Goal: Task Accomplishment & Management: Manage account settings

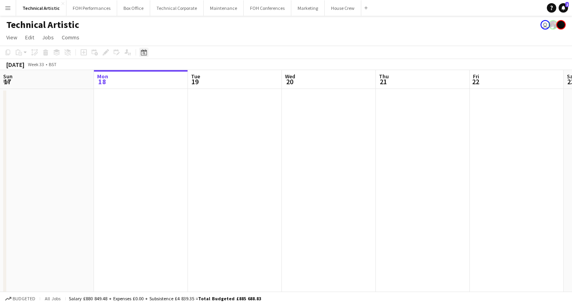
click at [142, 50] on icon "Date picker" at bounding box center [144, 52] width 6 height 6
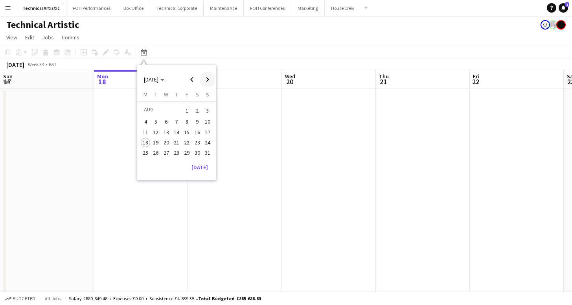
click at [203, 75] on span "Next month" at bounding box center [208, 80] width 16 height 16
click at [204, 132] on span "12" at bounding box center [207, 129] width 9 height 9
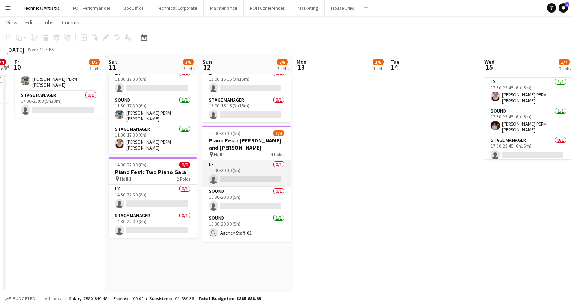
click at [230, 178] on app-card-role "LX 0/1 15:30-20:30 (5h) single-neutral-actions" at bounding box center [247, 173] width 88 height 27
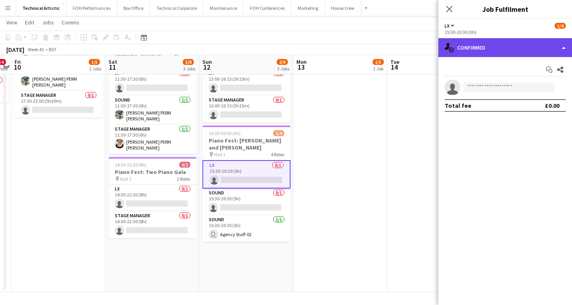
click at [480, 39] on div "single-neutral-actions-check-2 Confirmed" at bounding box center [506, 47] width 134 height 19
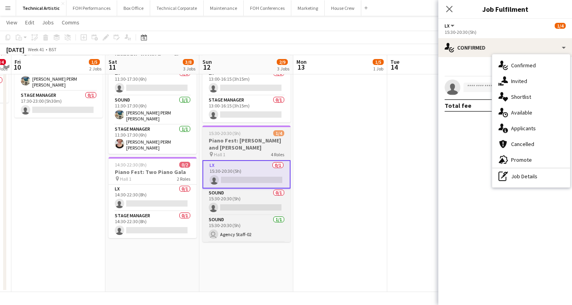
click at [255, 148] on h3 "Piano Fest: [PERSON_NAME] and [PERSON_NAME]" at bounding box center [247, 144] width 88 height 14
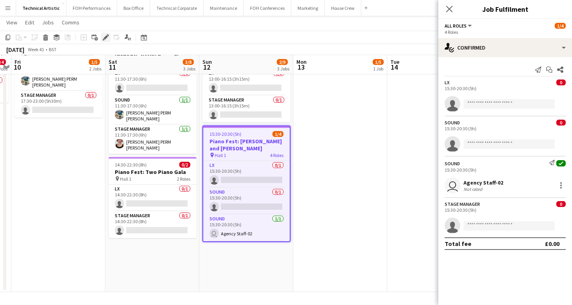
click at [104, 39] on icon "Edit" at bounding box center [106, 37] width 6 height 6
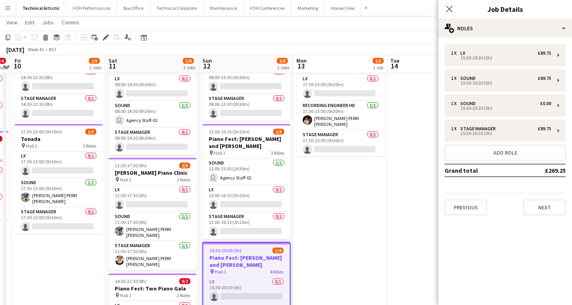
scroll to position [41, 0]
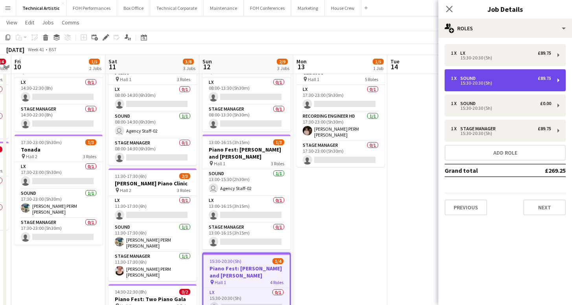
click at [490, 85] on div "15:30-20:30 (5h)" at bounding box center [501, 83] width 100 height 4
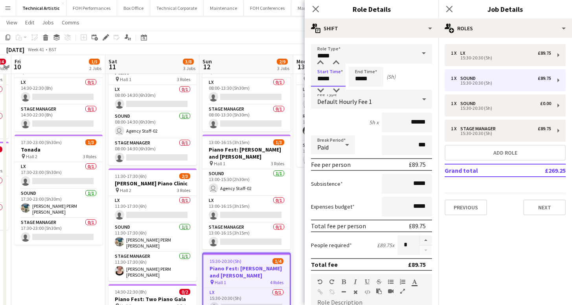
click at [328, 81] on input "*****" at bounding box center [328, 77] width 35 height 20
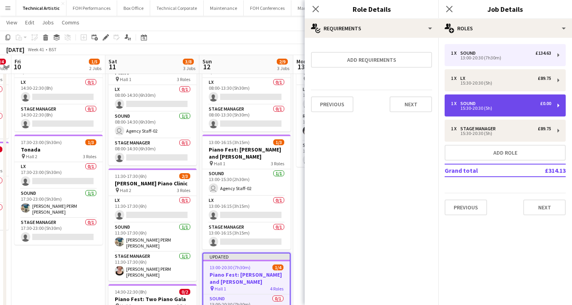
click at [497, 100] on div "1 x Sound £0.00 15:30-20:30 (5h)" at bounding box center [505, 105] width 121 height 22
type input "*****"
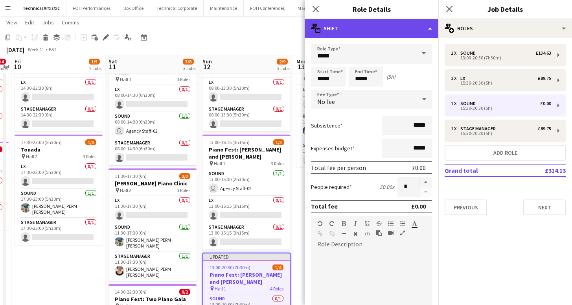
click at [378, 35] on div "multiple-actions-text Shift" at bounding box center [372, 28] width 134 height 19
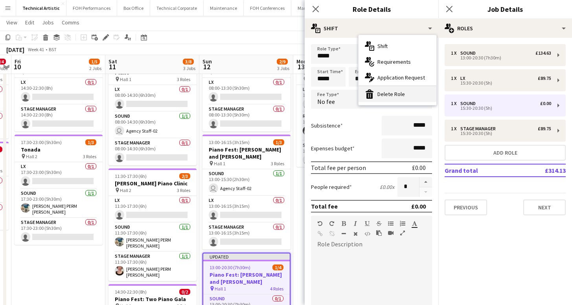
click at [385, 93] on div "bin-2 Delete Role" at bounding box center [398, 94] width 78 height 16
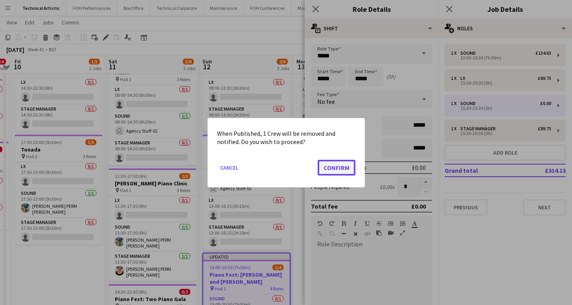
click at [337, 166] on button "Confirm" at bounding box center [337, 167] width 38 height 16
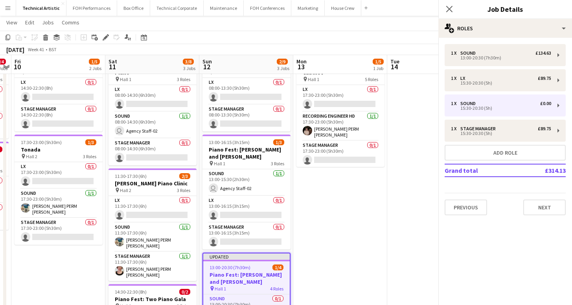
scroll to position [41, 0]
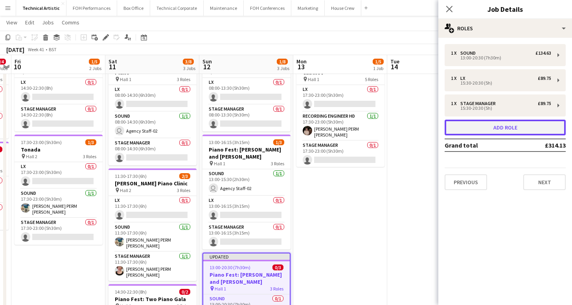
click at [491, 122] on button "Add role" at bounding box center [505, 128] width 121 height 16
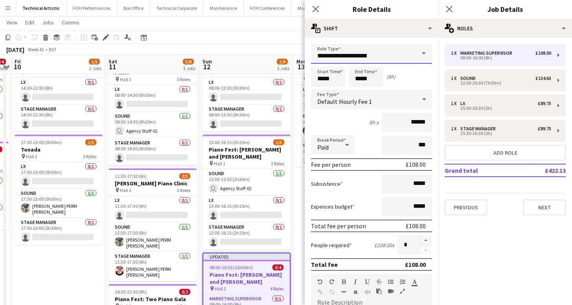
click at [358, 52] on input "**********" at bounding box center [371, 54] width 121 height 20
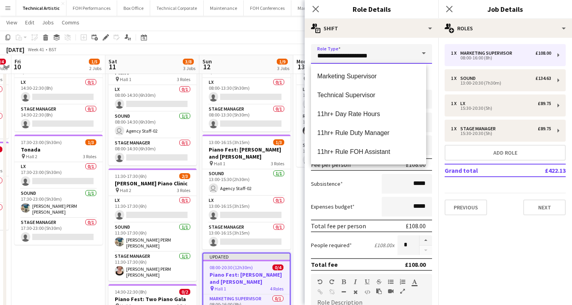
click at [358, 52] on input "**********" at bounding box center [371, 54] width 121 height 20
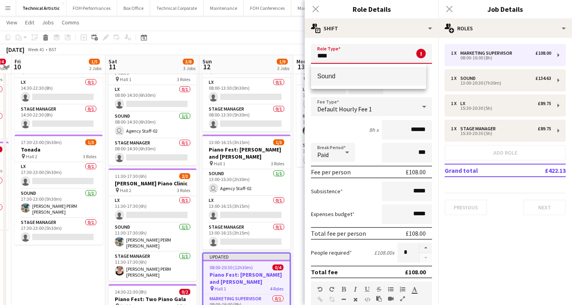
type input "*****"
type input "******"
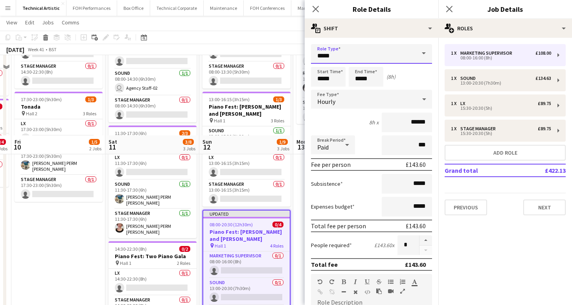
scroll to position [164, 0]
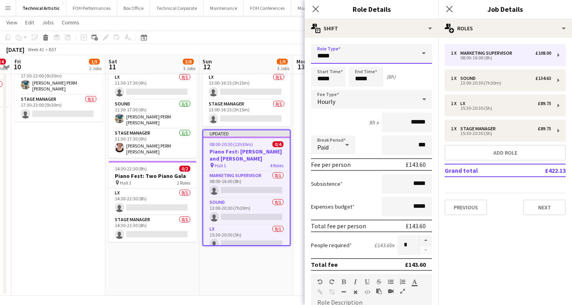
type input "*****"
click at [322, 79] on input "*****" at bounding box center [328, 77] width 35 height 20
click at [323, 77] on input "*****" at bounding box center [328, 77] width 35 height 20
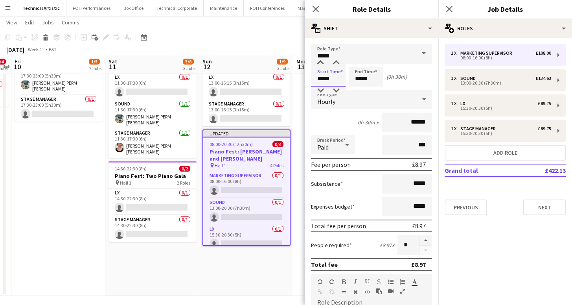
type input "*****"
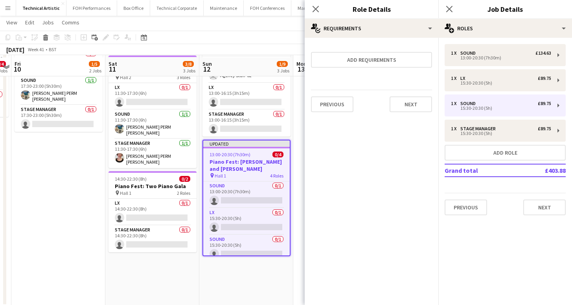
scroll to position [153, 0]
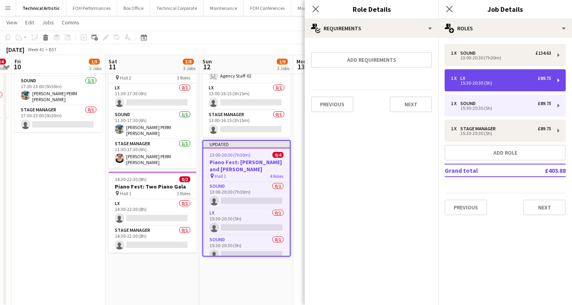
click at [483, 83] on div "15:30-20:30 (5h)" at bounding box center [501, 83] width 100 height 4
type input "**"
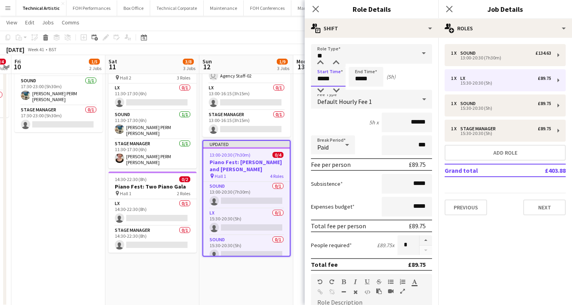
click at [334, 78] on input "*****" at bounding box center [328, 77] width 35 height 20
type input "*****"
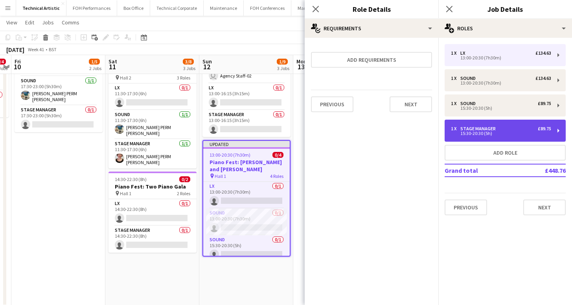
click at [490, 123] on div "1 x Stage Manager £89.75 15:30-20:30 (5h)" at bounding box center [505, 131] width 121 height 22
type input "**********"
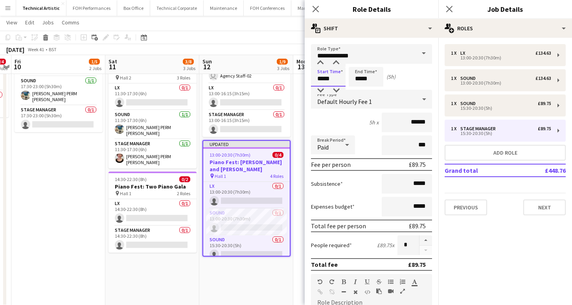
click at [324, 79] on input "*****" at bounding box center [328, 77] width 35 height 20
click at [324, 78] on input "*****" at bounding box center [328, 77] width 35 height 20
type input "*****"
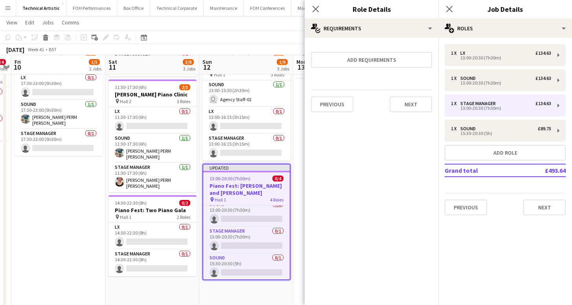
scroll to position [33, 0]
click at [531, 200] on button "Next" at bounding box center [545, 207] width 42 height 16
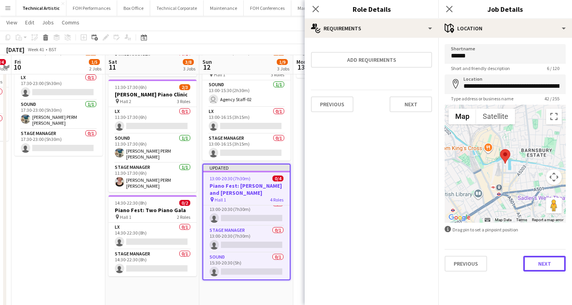
click at [544, 258] on button "Next" at bounding box center [545, 264] width 42 height 16
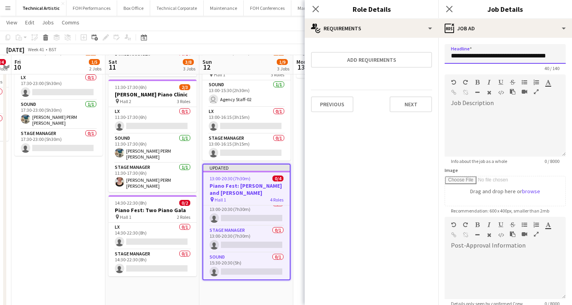
scroll to position [0, 9]
drag, startPoint x: 481, startPoint y: 57, endPoint x: 578, endPoint y: 61, distance: 97.2
click at [572, 63] on html "Menu Boards Boards Boards All jobs Status Workforce Workforce My Workforce Recr…" at bounding box center [286, 106] width 572 height 473
type input "**********"
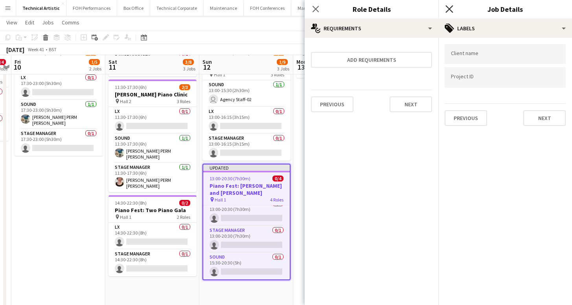
click at [449, 11] on icon "Close pop-in" at bounding box center [449, 8] width 7 height 7
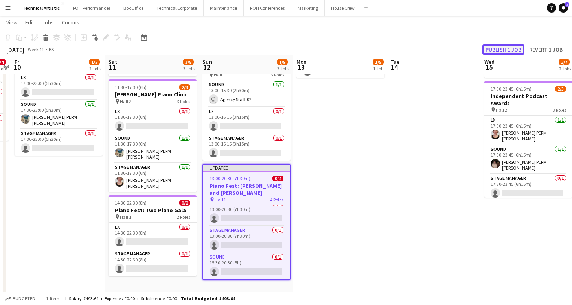
click at [508, 48] on button "Publish 1 job" at bounding box center [504, 49] width 42 height 10
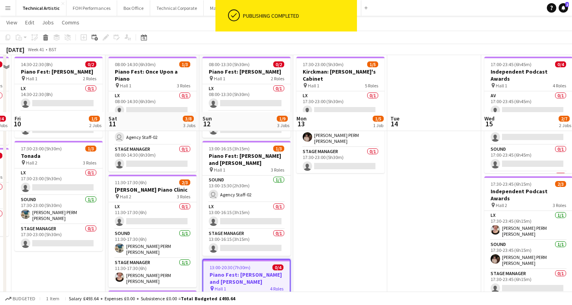
scroll to position [30, 0]
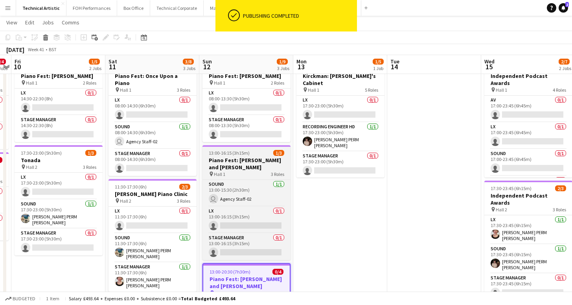
click at [242, 168] on h3 "Piano Fest: [PERSON_NAME] and [PERSON_NAME]" at bounding box center [247, 164] width 88 height 14
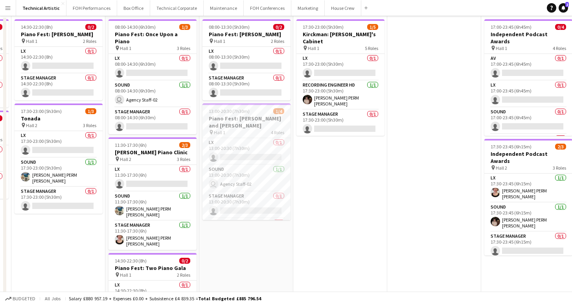
scroll to position [0, 0]
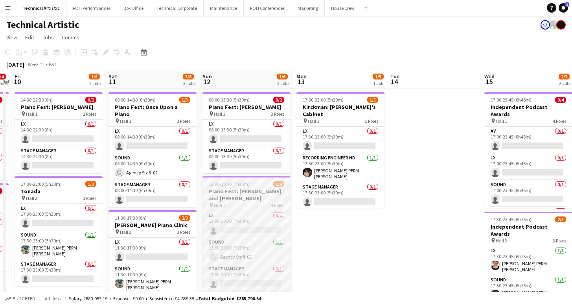
click at [223, 195] on h3 "Piano Fest: [PERSON_NAME] and [PERSON_NAME]" at bounding box center [247, 195] width 88 height 14
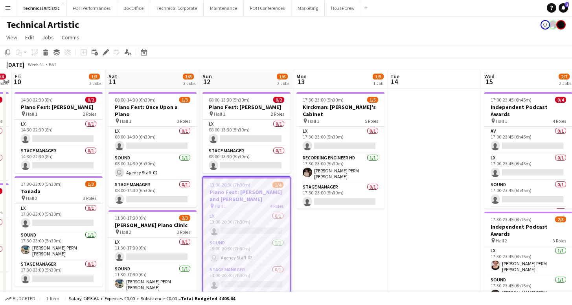
click at [100, 49] on div "Add job Add linked Job Edit Edit linked Job Applicants" at bounding box center [102, 52] width 60 height 9
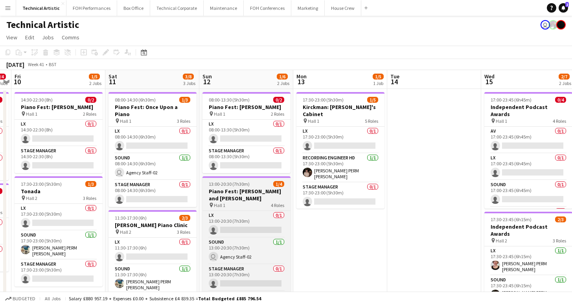
click at [255, 202] on h3 "Piano Fest: [PERSON_NAME] and [PERSON_NAME]" at bounding box center [247, 195] width 88 height 14
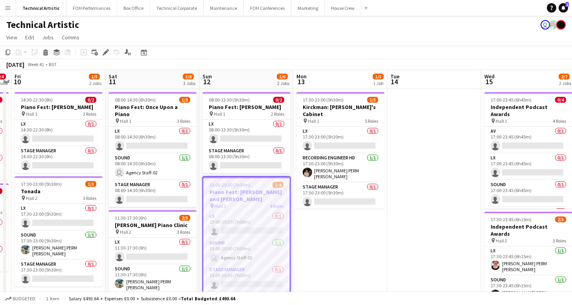
click at [106, 57] on app-toolbar "Copy Paste Paste Command V Paste with crew Command Shift V Paste linked Job [GE…" at bounding box center [286, 52] width 572 height 13
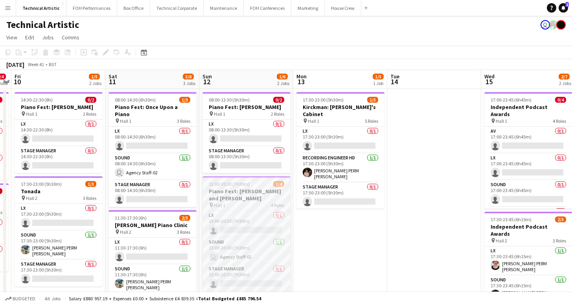
click at [261, 187] on div "13:00-20:30 (7h30m) 1/4" at bounding box center [247, 184] width 88 height 6
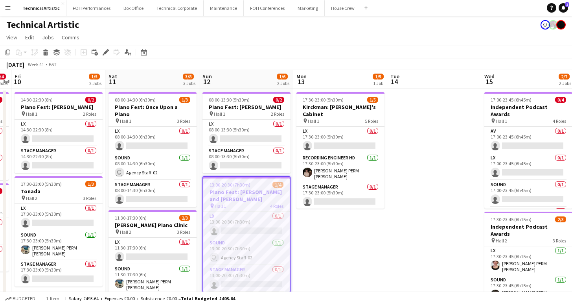
scroll to position [0, 301]
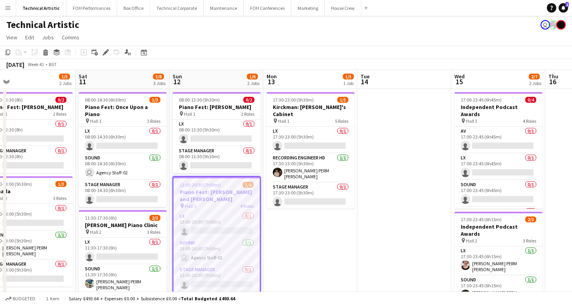
drag, startPoint x: 352, startPoint y: 203, endPoint x: 229, endPoint y: 204, distance: 122.7
click at [229, 204] on app-calendar-viewport "Tue 7 Wed 8 Thu 9 0/4 2 Jobs Fri 10 1/5 2 Jobs Sat 11 3/8 3 Jobs Sun 12 1/6 2 J…" at bounding box center [286, 265] width 572 height 391
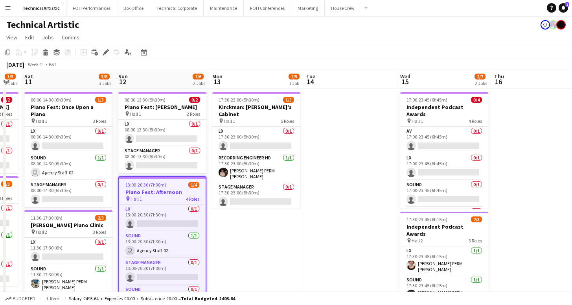
scroll to position [0, 165]
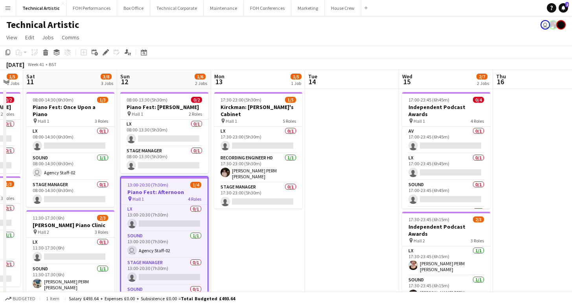
drag, startPoint x: 250, startPoint y: 98, endPoint x: 384, endPoint y: 85, distance: 134.0
click at [386, 85] on app-calendar-viewport "Thu 9 0/4 2 Jobs Fri 10 1/5 2 Jobs Sat 11 3/8 3 Jobs Sun 12 1/6 2 Jobs Mon 13 1…" at bounding box center [286, 265] width 572 height 391
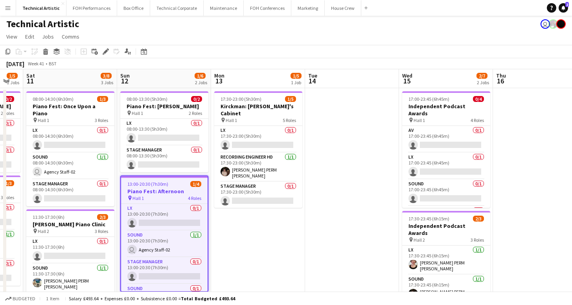
scroll to position [0, 0]
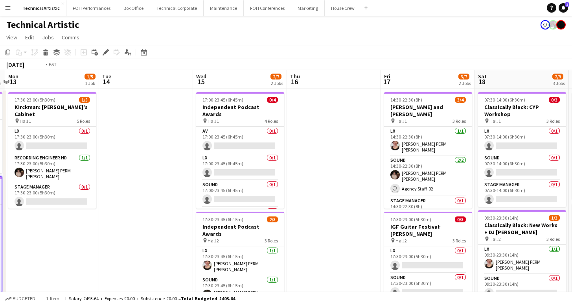
drag, startPoint x: 364, startPoint y: 120, endPoint x: 2, endPoint y: 115, distance: 361.9
click at [0, 116] on app-calendar-viewport "Thu 9 0/4 2 Jobs Fri 10 1/5 2 Jobs Sat 11 3/8 3 Jobs Sun 12 1/6 2 Jobs Mon 13 1…" at bounding box center [286, 265] width 572 height 391
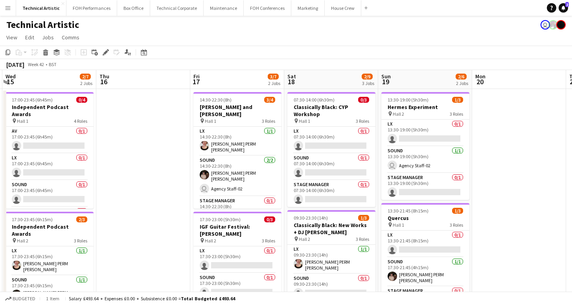
scroll to position [0, 386]
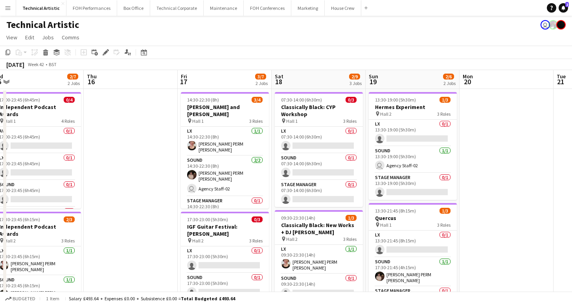
drag, startPoint x: 507, startPoint y: 138, endPoint x: 462, endPoint y: 140, distance: 45.3
click at [462, 140] on app-calendar-viewport "Sat 11 3/8 3 Jobs Sun 12 1/6 2 Jobs Mon 13 1/5 1 Job Tue 14 Wed 15 2/7 2 Jobs T…" at bounding box center [286, 265] width 572 height 391
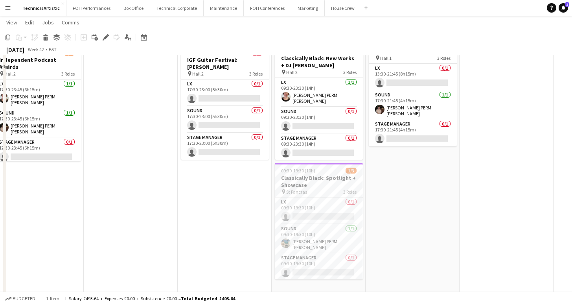
scroll to position [168, 0]
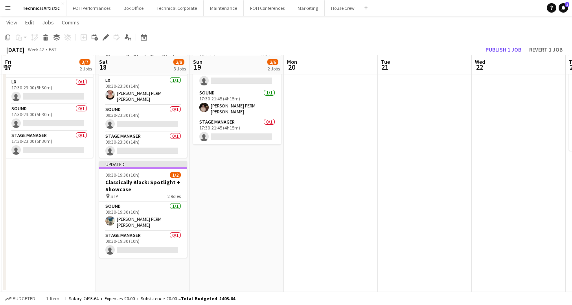
drag, startPoint x: 493, startPoint y: 215, endPoint x: 311, endPoint y: 222, distance: 182.7
click at [314, 222] on app-calendar-viewport "Mon 13 1/5 1 Job Tue 14 Wed 15 2/7 2 Jobs Thu 16 Fri 17 3/7 2 Jobs Sat 18 2/8 3…" at bounding box center [286, 77] width 572 height 429
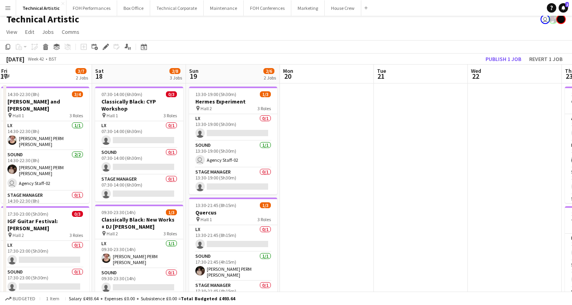
scroll to position [0, 0]
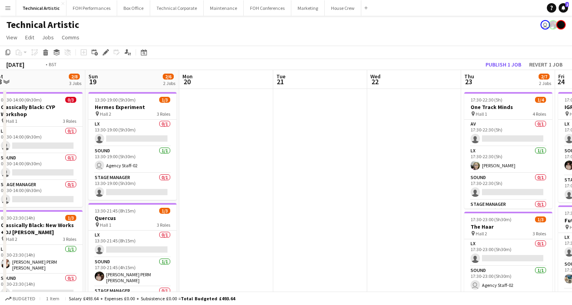
drag, startPoint x: 440, startPoint y: 214, endPoint x: 146, endPoint y: 214, distance: 294.2
click at [148, 214] on app-calendar-viewport "Wed 15 2/7 2 Jobs Thu 16 Fri 17 3/7 2 Jobs Sat 18 2/8 3 Jobs Sun 19 2/6 2 Jobs …" at bounding box center [286, 295] width 572 height 450
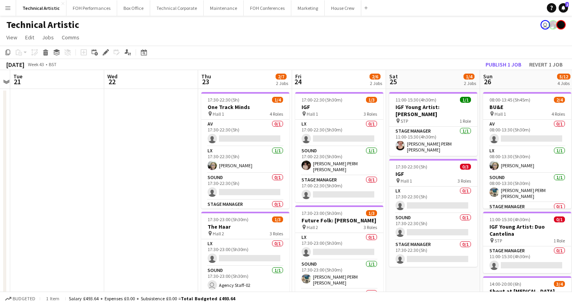
drag, startPoint x: 188, startPoint y: 214, endPoint x: 115, endPoint y: 216, distance: 73.2
click at [115, 216] on app-calendar-viewport "Fri 17 3/7 2 Jobs Sat 18 2/8 3 Jobs Sun 19 2/6 2 Jobs Mon 20 Tue 21 Wed 22 Thu …" at bounding box center [286, 295] width 572 height 450
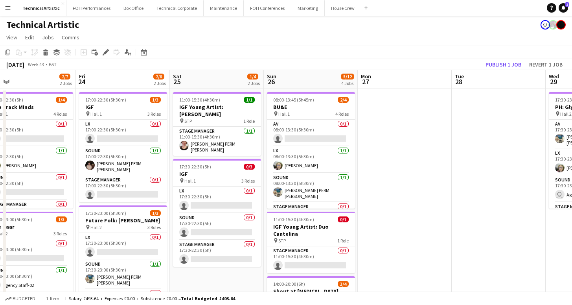
scroll to position [0, 225]
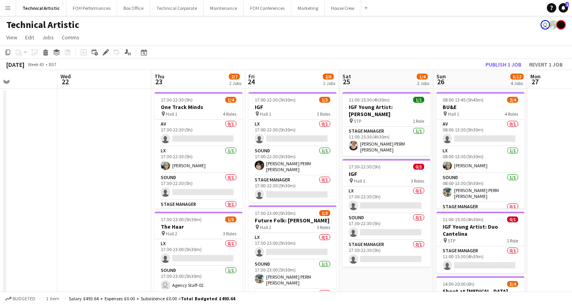
drag, startPoint x: 146, startPoint y: 216, endPoint x: 101, endPoint y: 223, distance: 45.3
click at [101, 223] on app-calendar-viewport "Sun 19 2/6 2 Jobs Mon 20 Tue 21 Wed 22 Thu 23 2/7 2 Jobs Fri 24 2/6 2 Jobs Sat …" at bounding box center [286, 295] width 572 height 450
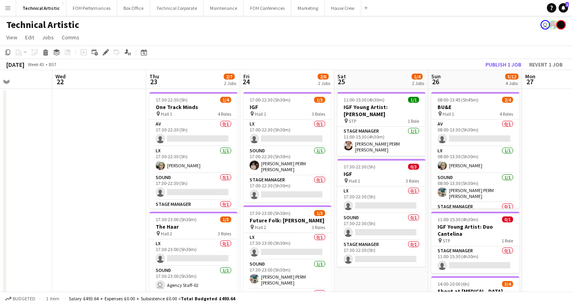
drag, startPoint x: 114, startPoint y: 244, endPoint x: 110, endPoint y: 202, distance: 42.3
click at [110, 202] on app-calendar-viewport "Sun 19 2/6 2 Jobs Mon 20 Tue 21 Wed 22 Thu 23 2/7 2 Jobs Fri 24 2/6 2 Jobs Sat …" at bounding box center [286, 295] width 572 height 450
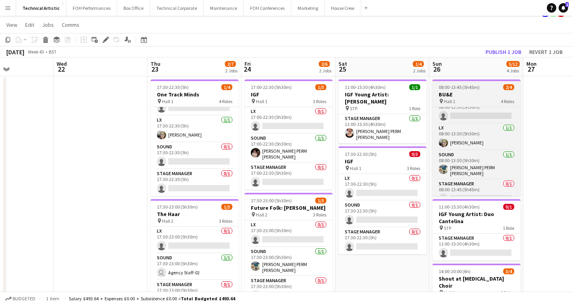
scroll to position [9, 0]
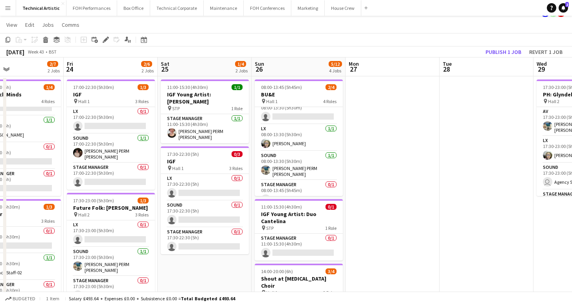
drag, startPoint x: 405, startPoint y: 140, endPoint x: 221, endPoint y: 136, distance: 183.7
click at [221, 136] on app-calendar-viewport "Tue 21 Wed 22 Thu 23 2/7 2 Jobs Fri 24 2/6 2 Jobs Sat 25 1/4 2 Jobs Sun 26 5/12…" at bounding box center [286, 282] width 572 height 450
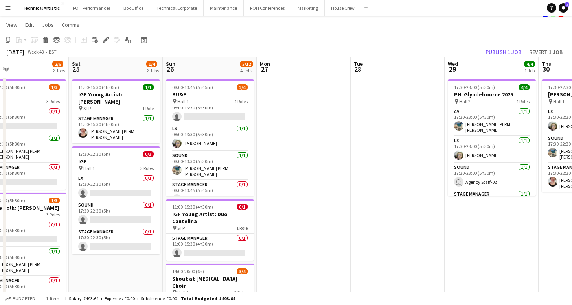
scroll to position [0, 212]
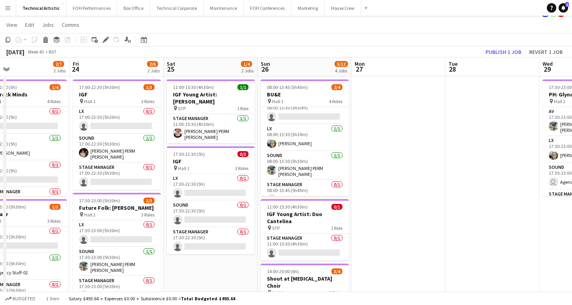
drag, startPoint x: 428, startPoint y: 136, endPoint x: 434, endPoint y: 127, distance: 11.5
click at [434, 127] on app-calendar-viewport "Tue 21 Wed 22 Thu 23 2/7 2 Jobs Fri 24 2/6 2 Jobs Sat 25 1/4 2 Jobs Sun 26 5/12…" at bounding box center [286, 282] width 572 height 450
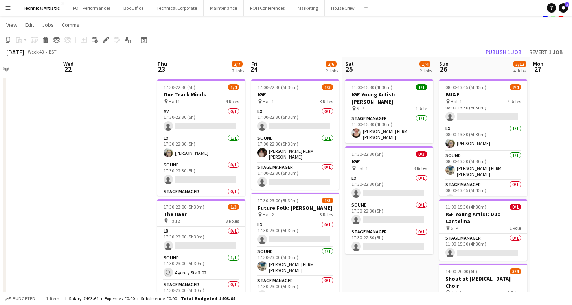
drag, startPoint x: 391, startPoint y: 129, endPoint x: 577, endPoint y: 125, distance: 186.1
click at [572, 125] on html "Menu Boards Boards Boards All jobs Status Workforce Workforce My Workforce Recr…" at bounding box center [286, 254] width 572 height 534
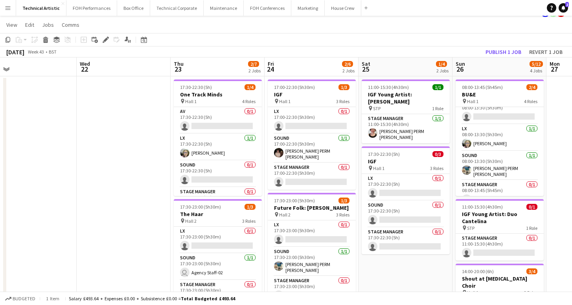
drag, startPoint x: 163, startPoint y: 129, endPoint x: 269, endPoint y: 127, distance: 105.8
click at [269, 127] on app-calendar-viewport "Sun 19 2/6 2 Jobs Mon 20 Tue 21 Wed 22 Thu 23 2/7 2 Jobs Fri 24 2/6 2 Jobs Sat …" at bounding box center [286, 282] width 572 height 450
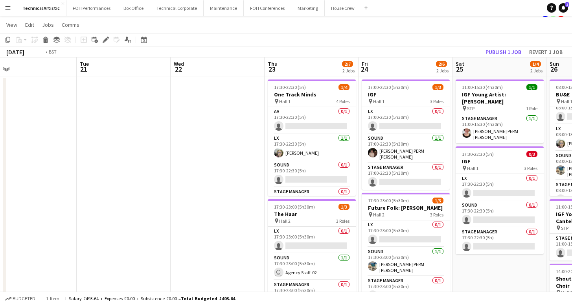
drag, startPoint x: 578, startPoint y: 125, endPoint x: 459, endPoint y: 133, distance: 119.0
click at [572, 129] on html "Menu Boards Boards Boards All jobs Status Workforce Workforce My Workforce Recr…" at bounding box center [286, 254] width 572 height 534
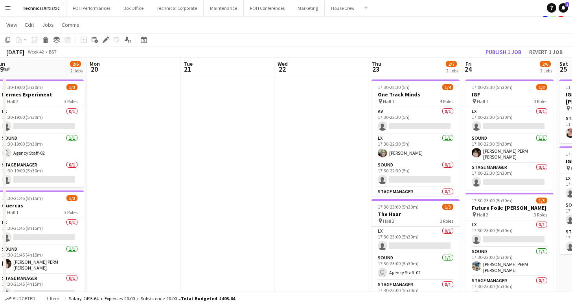
drag, startPoint x: 210, startPoint y: 118, endPoint x: 455, endPoint y: 125, distance: 245.1
click at [435, 123] on app-calendar-viewport "Fri 17 3/7 2 Jobs Sat 18 2/8 3 Jobs Sun 19 2/6 2 Jobs Mon 20 Tue 21 Wed 22 Thu …" at bounding box center [286, 282] width 572 height 450
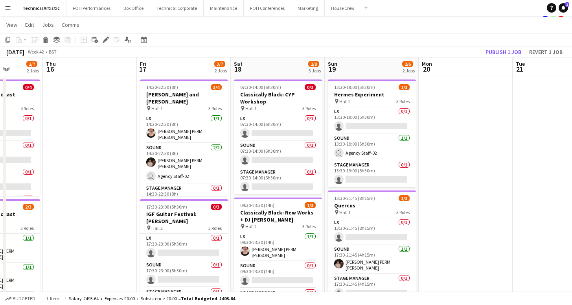
drag, startPoint x: 119, startPoint y: 110, endPoint x: 236, endPoint y: 117, distance: 117.4
click at [236, 117] on app-calendar-viewport "Mon 13 1/5 1 Job Tue 14 Wed 15 2/7 2 Jobs Thu 16 Fri 17 3/7 2 Jobs Sat 18 2/8 3…" at bounding box center [286, 282] width 572 height 450
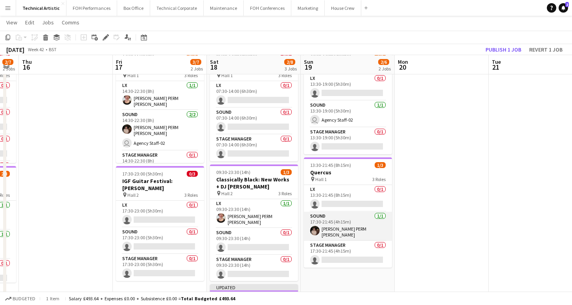
scroll to position [45, 0]
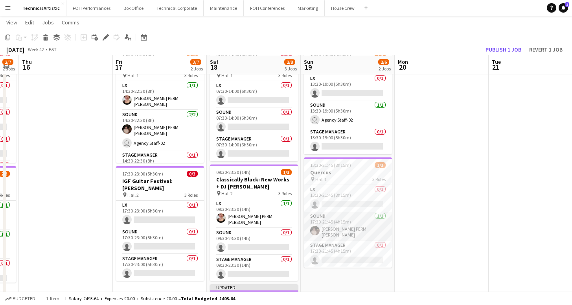
click at [334, 219] on app-card-role "Sound [DATE] 17:30-21:45 (4h15m) [PERSON_NAME] PERM [PERSON_NAME]" at bounding box center [348, 226] width 88 height 29
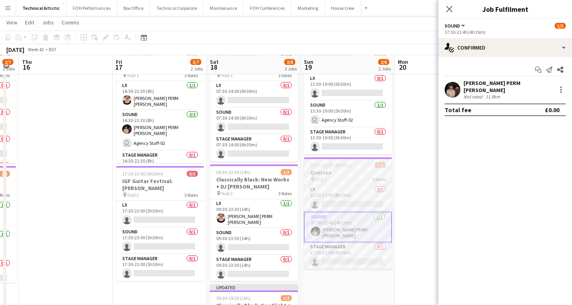
click at [343, 171] on h3 "Quercus" at bounding box center [348, 172] width 88 height 7
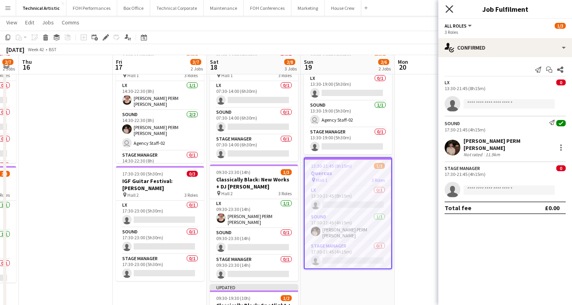
click at [447, 7] on icon at bounding box center [449, 8] width 7 height 7
